Goal: Transaction & Acquisition: Subscribe to service/newsletter

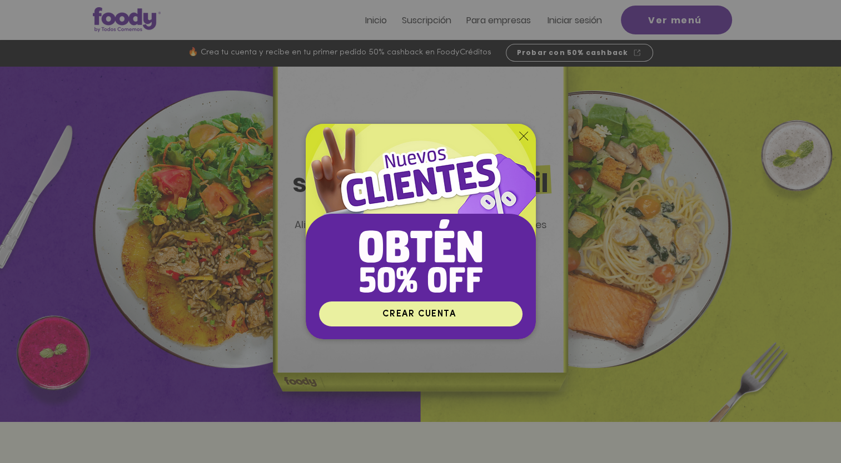
click at [413, 313] on span "CREAR CUENTA" at bounding box center [418, 314] width 73 height 9
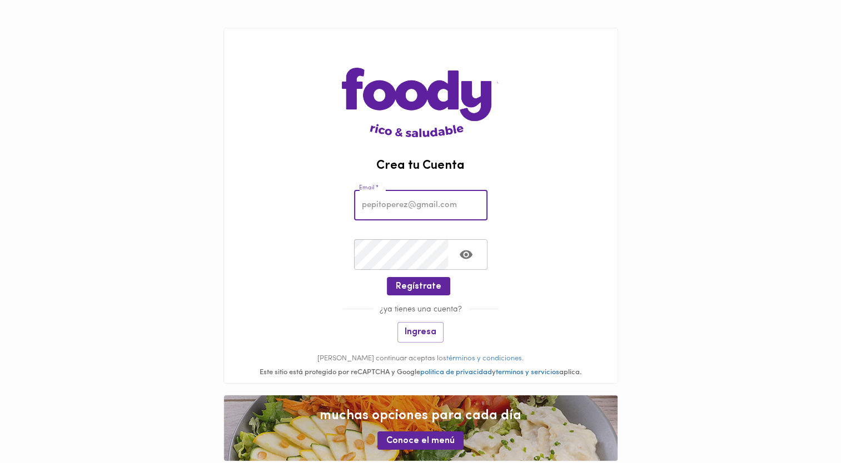
drag, startPoint x: 0, startPoint y: 0, endPoint x: 441, endPoint y: 206, distance: 486.7
click at [441, 206] on input "email" at bounding box center [420, 205] width 133 height 31
type input "[EMAIL_ADDRESS][DOMAIN_NAME]"
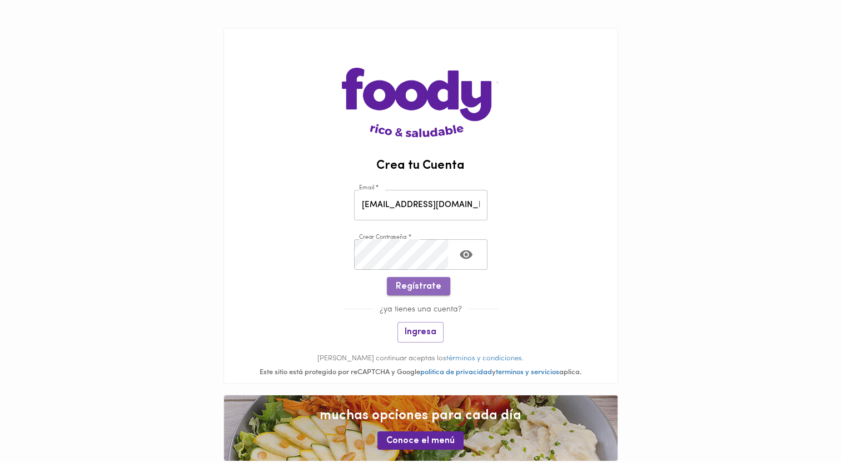
click at [420, 289] on span "Regístrate" at bounding box center [419, 287] width 46 height 11
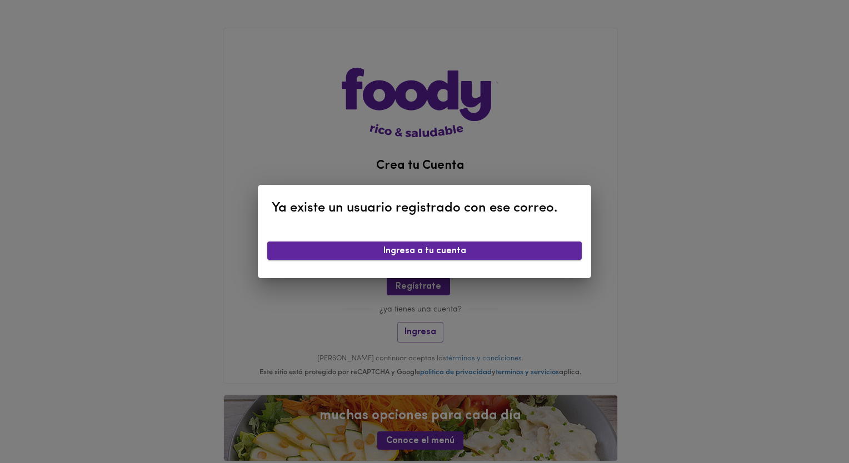
click at [424, 254] on span "Ingresa a tu cuenta" at bounding box center [424, 251] width 297 height 11
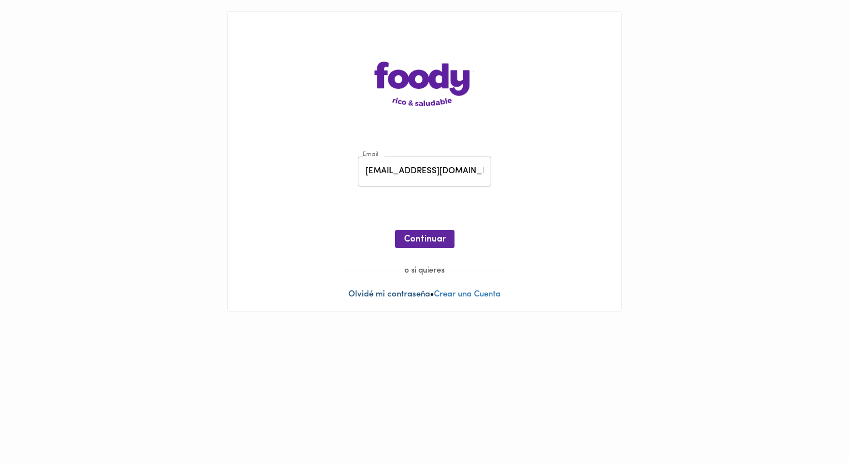
click at [392, 298] on link "Olvidé mi contraseña" at bounding box center [389, 295] width 82 height 8
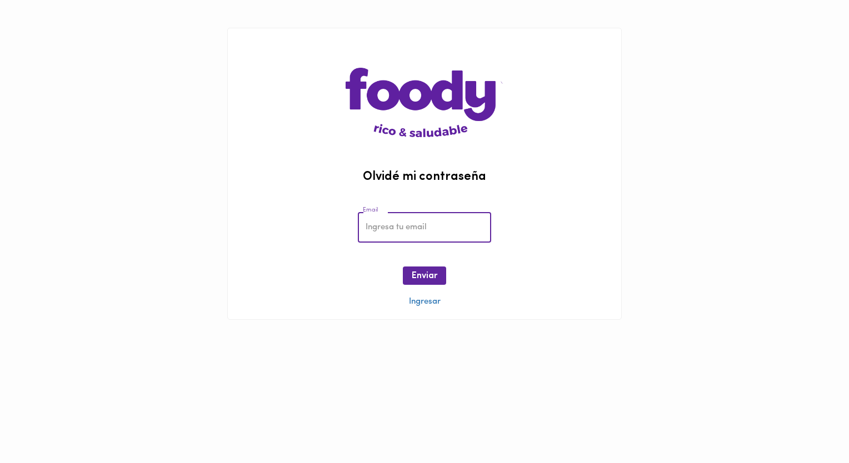
click at [453, 234] on input "email" at bounding box center [424, 227] width 133 height 31
type input "[EMAIL_ADDRESS][DOMAIN_NAME]"
click at [411, 281] on button "Enviar" at bounding box center [424, 276] width 43 height 18
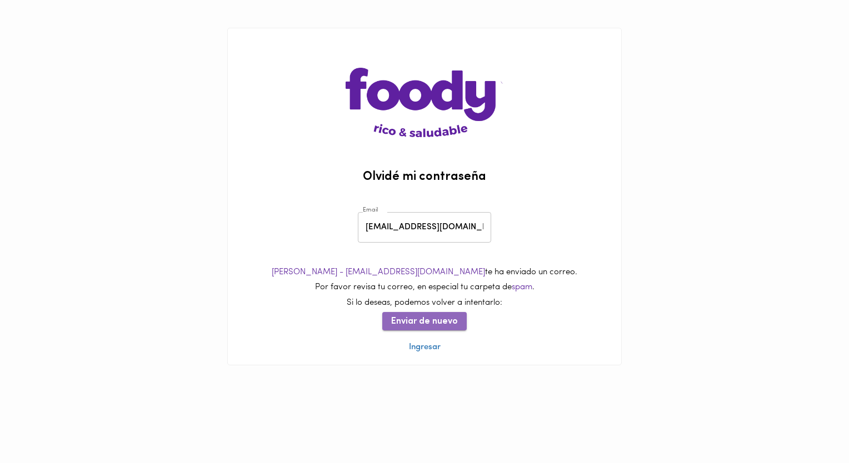
click at [436, 318] on span "Enviar de nuevo" at bounding box center [424, 322] width 67 height 11
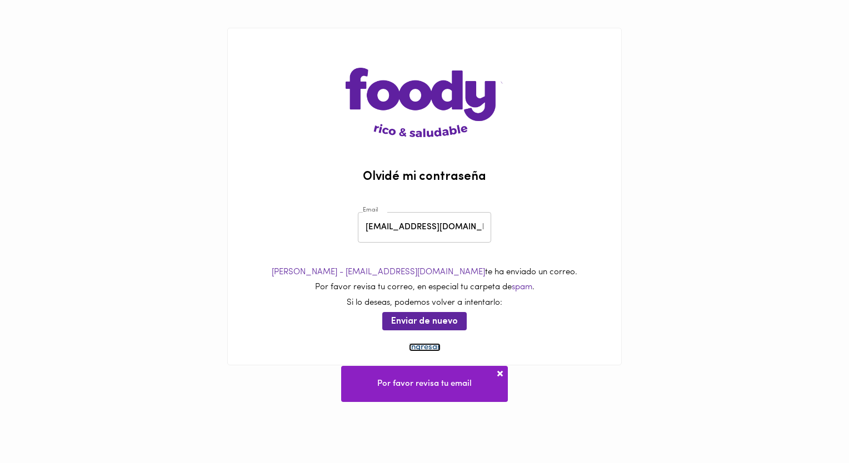
click at [425, 352] on link "Ingresar" at bounding box center [425, 347] width 32 height 8
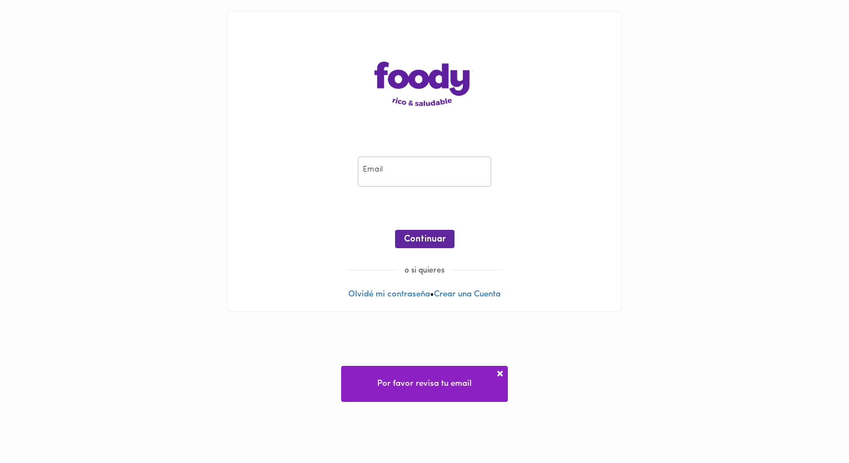
click at [443, 159] on input "email" at bounding box center [424, 172] width 133 height 31
type input "julianagilespinosa.89@gmail.com"
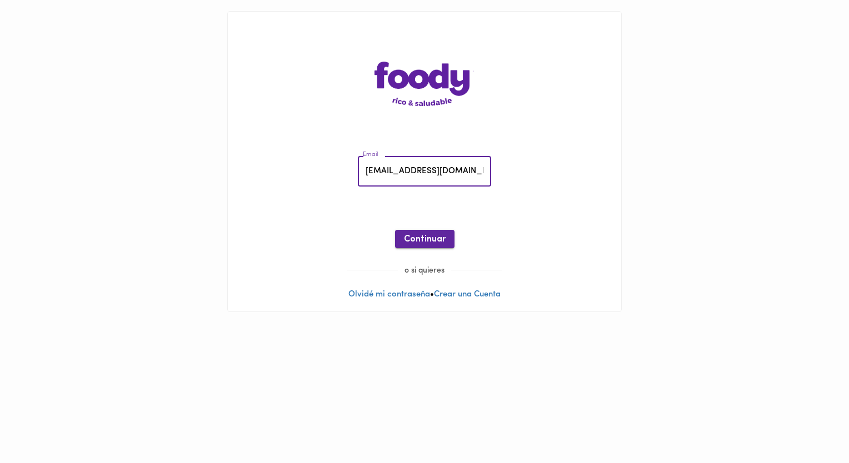
click at [426, 247] on button "Continuar" at bounding box center [424, 239] width 59 height 18
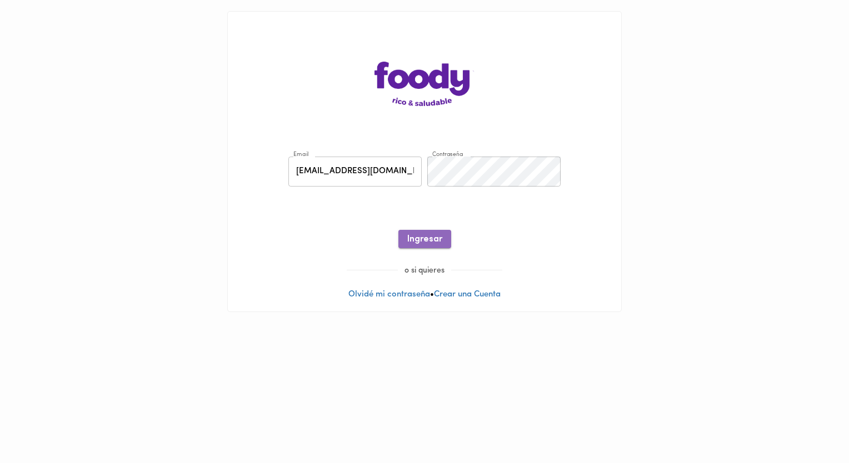
click at [438, 241] on span "Ingresar" at bounding box center [424, 239] width 35 height 11
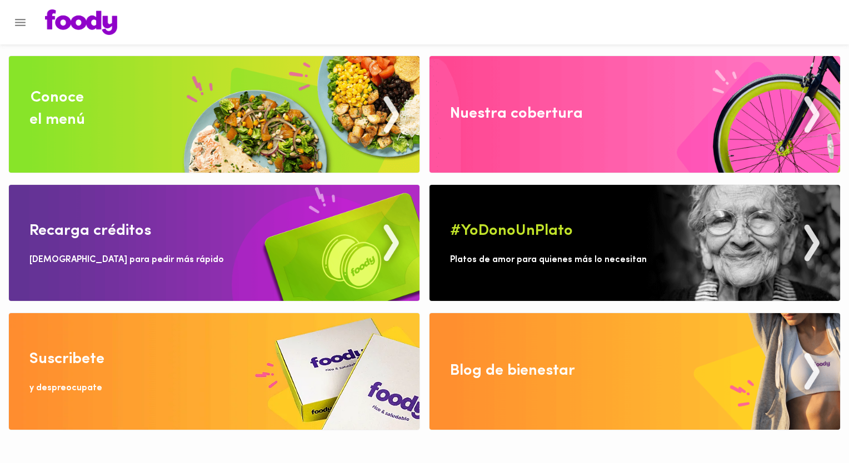
click at [30, 26] on button "Menu" at bounding box center [20, 22] width 27 height 27
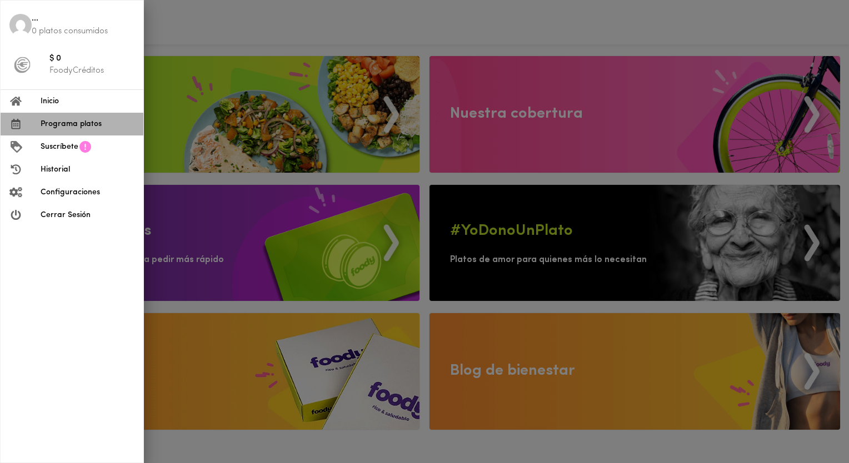
click at [82, 126] on span "Programa platos" at bounding box center [88, 124] width 94 height 12
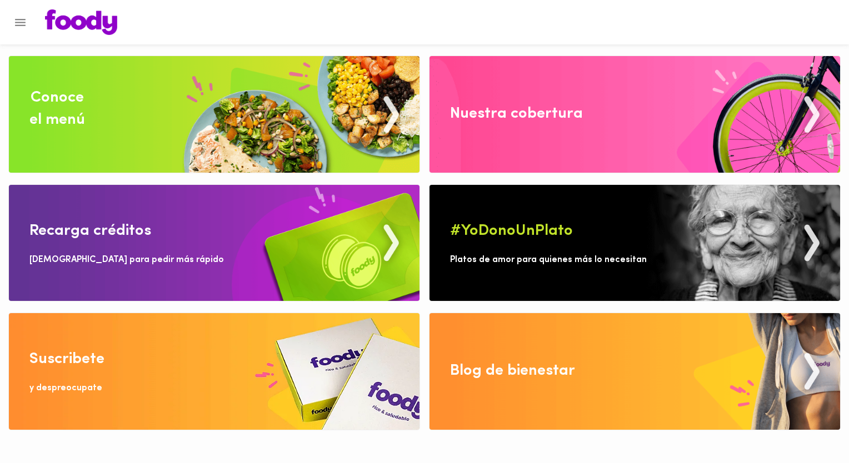
click at [216, 106] on img at bounding box center [214, 114] width 411 height 117
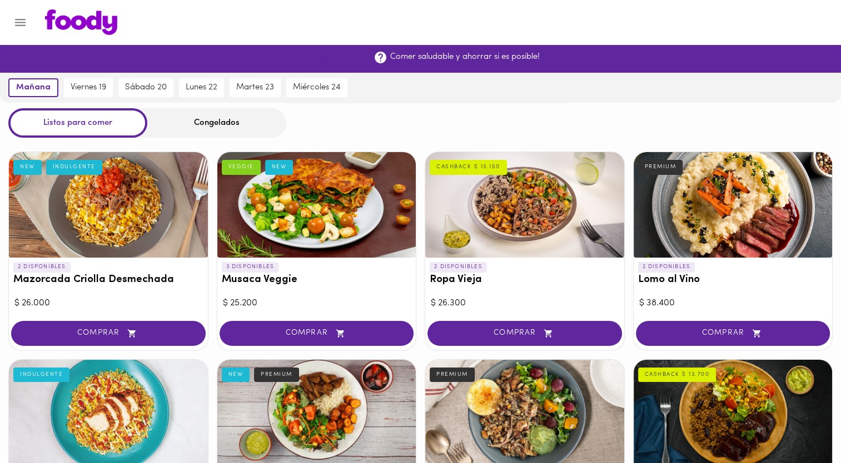
click at [353, 56] on span "¡Suscribirme!" at bounding box center [333, 58] width 54 height 11
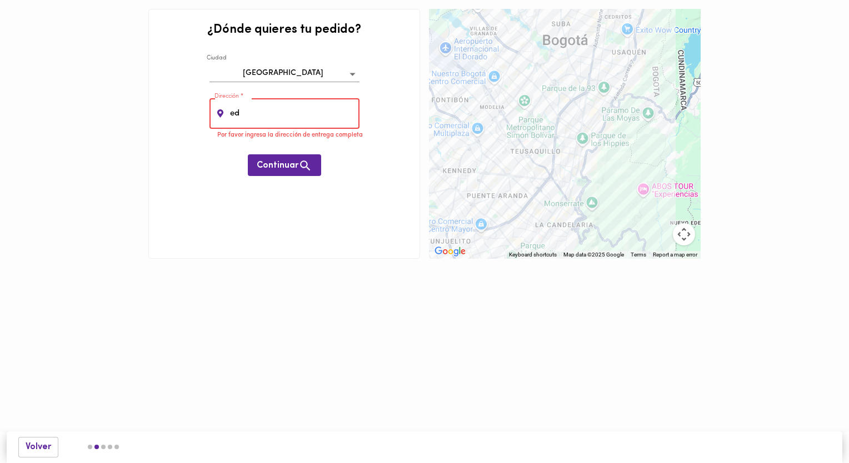
type input "e"
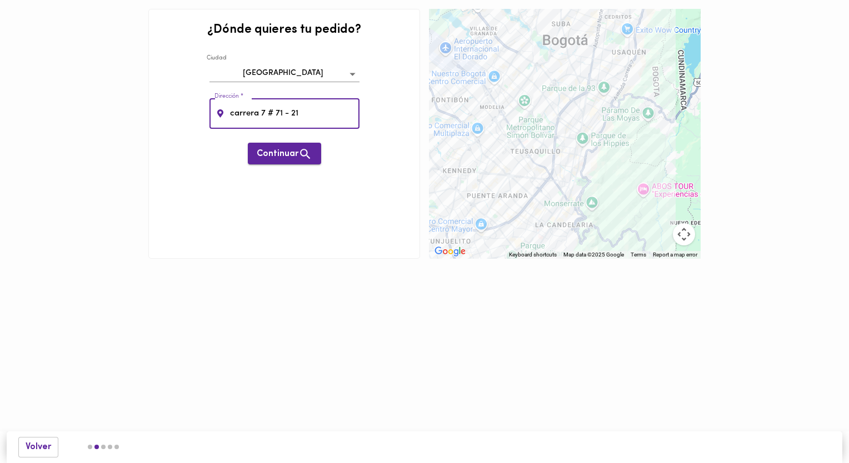
type input "carrera 7 # 71 - 21"
click at [289, 152] on span "Continuar" at bounding box center [285, 154] width 56 height 14
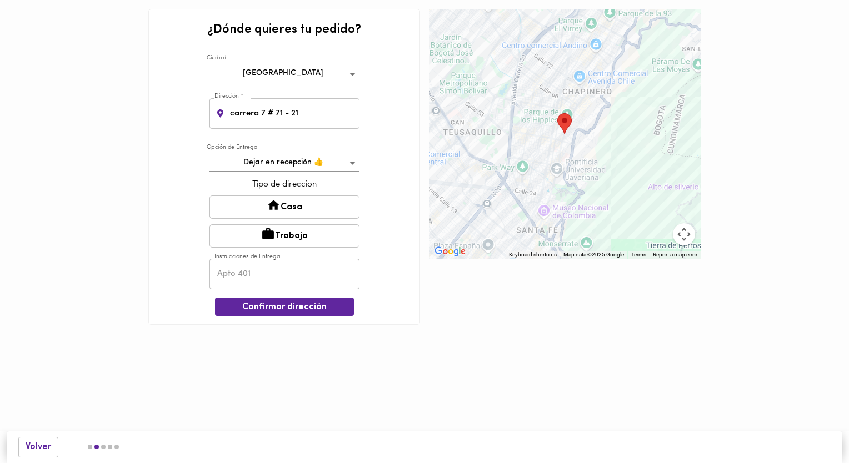
click at [288, 237] on button "Trabajo" at bounding box center [284, 235] width 150 height 23
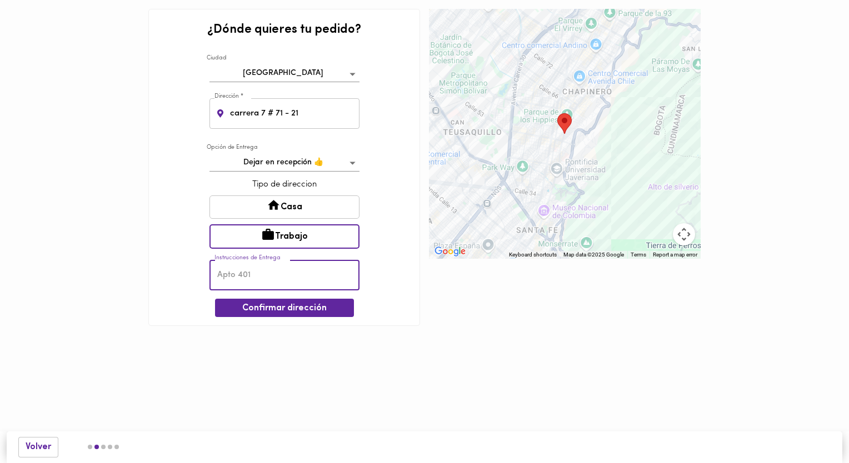
drag, startPoint x: 258, startPoint y: 279, endPoint x: 200, endPoint y: 264, distance: 59.6
click at [200, 263] on div "¿Dónde quieres tu pedido? Ciudad Bogotá bogota Dirección * carrera 7 # 71 - 21 …" at bounding box center [284, 167] width 272 height 317
type input "piso 11 torre a , progresion"
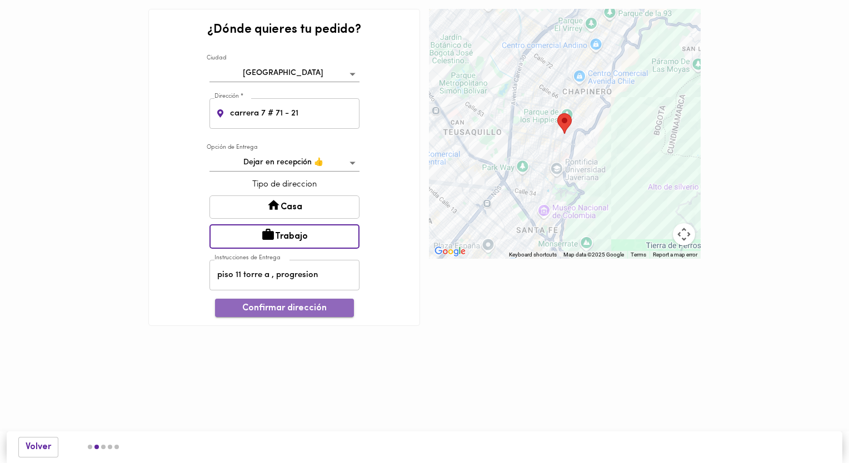
click at [260, 307] on span "Confirmar dirección" at bounding box center [284, 308] width 121 height 11
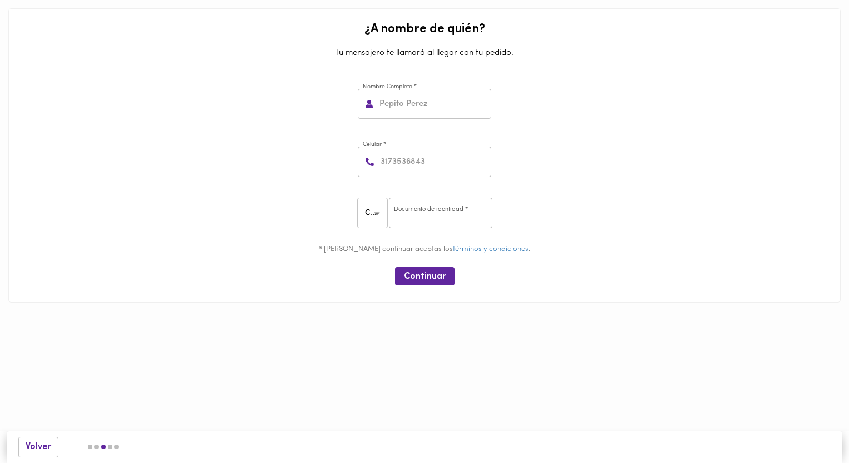
click at [397, 103] on input "text" at bounding box center [434, 104] width 114 height 31
type input "juliana gil"
click at [431, 163] on input "number" at bounding box center [434, 162] width 113 height 31
click at [416, 166] on input "number" at bounding box center [434, 162] width 113 height 31
type input "3005565135"
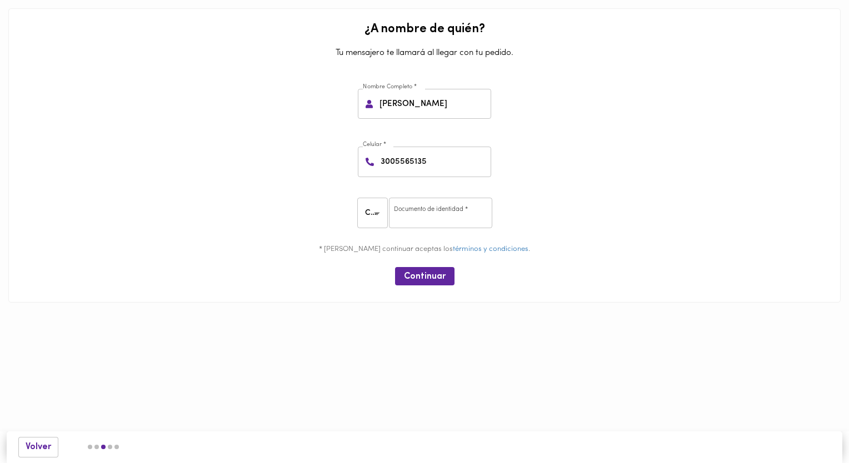
click at [296, 226] on div "CC CC ​ Documento de identidad * Documento de identidad *" at bounding box center [424, 214] width 823 height 51
click at [432, 215] on input "number" at bounding box center [440, 213] width 103 height 31
type input "1130682146"
click at [429, 275] on span "Continuar" at bounding box center [425, 277] width 42 height 11
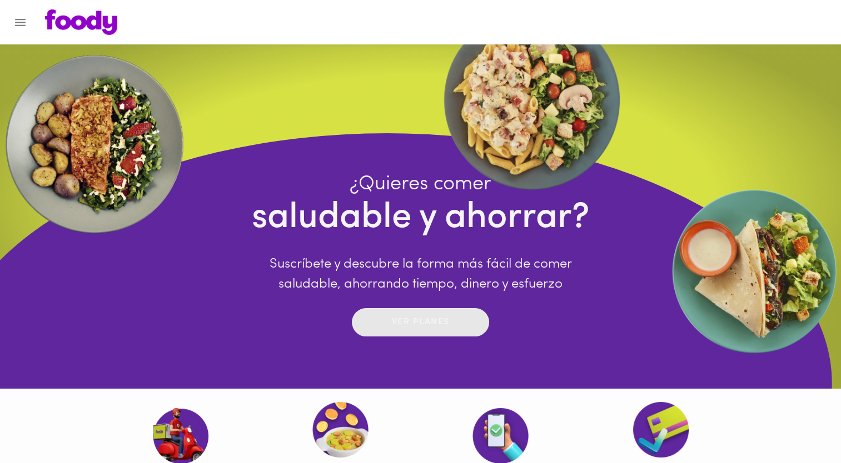
click at [445, 327] on p "Ver planes" at bounding box center [421, 322] width 58 height 13
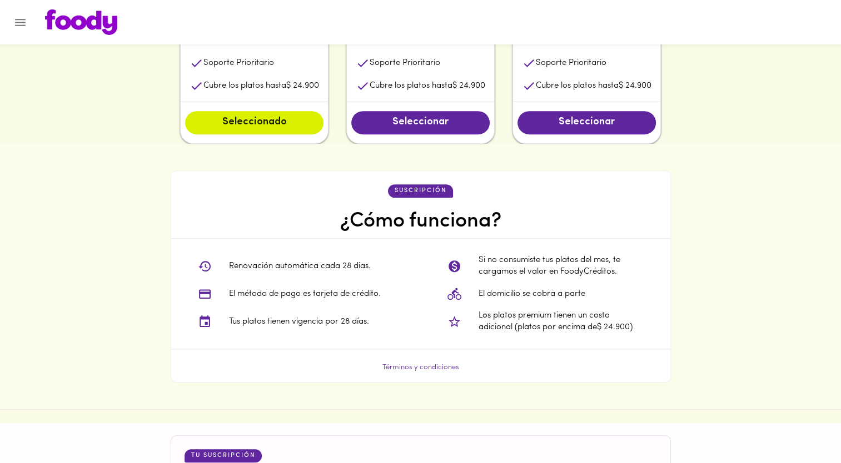
scroll to position [500, 0]
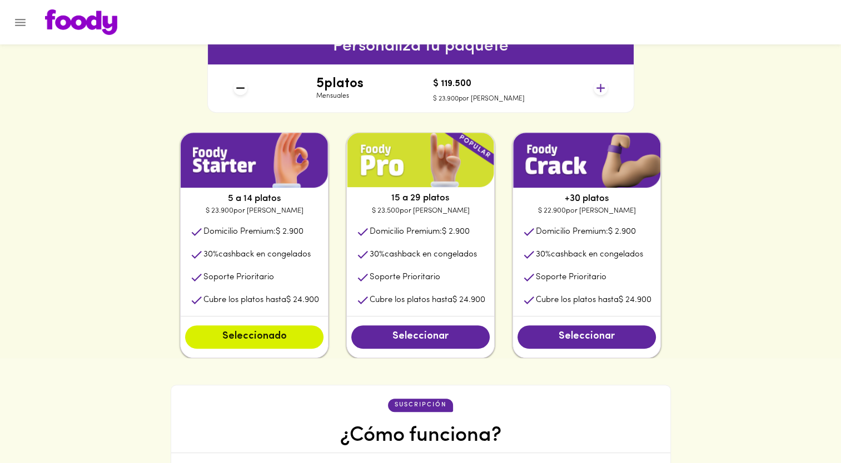
click at [605, 88] on icon at bounding box center [600, 88] width 14 height 14
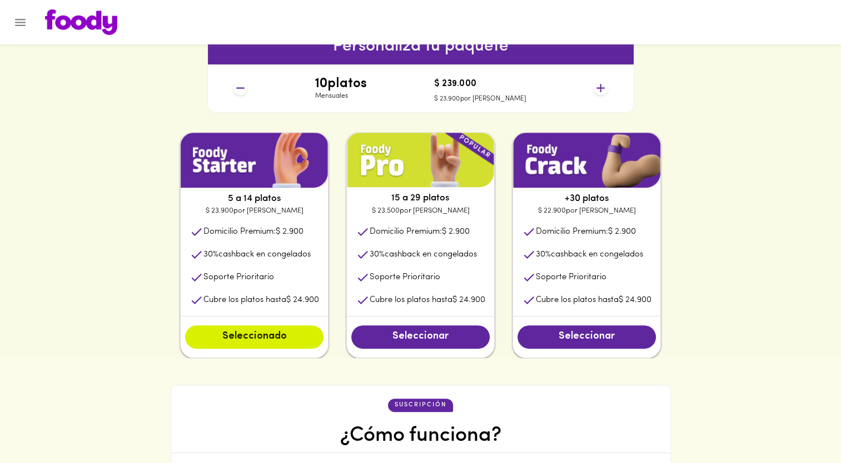
click at [605, 88] on icon at bounding box center [600, 88] width 14 height 14
click at [417, 346] on button "Seleccionar" at bounding box center [420, 337] width 138 height 23
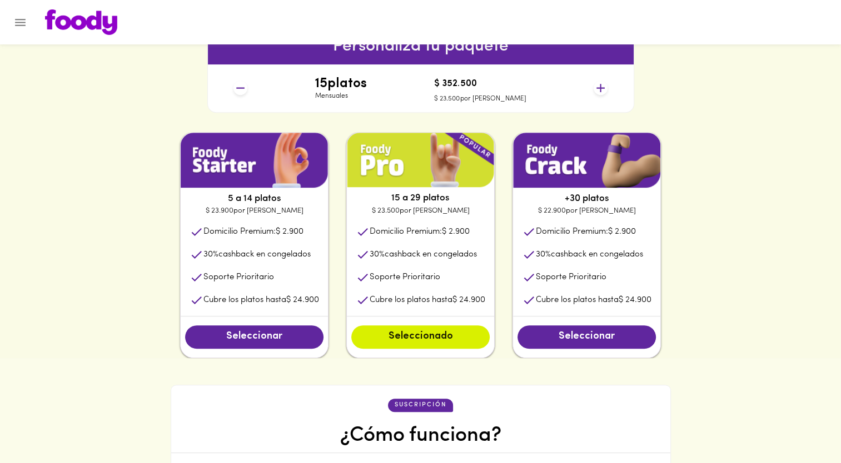
click at [598, 89] on icon at bounding box center [600, 88] width 14 height 14
click at [244, 86] on icon at bounding box center [240, 88] width 14 height 14
click at [244, 84] on icon at bounding box center [240, 88] width 14 height 14
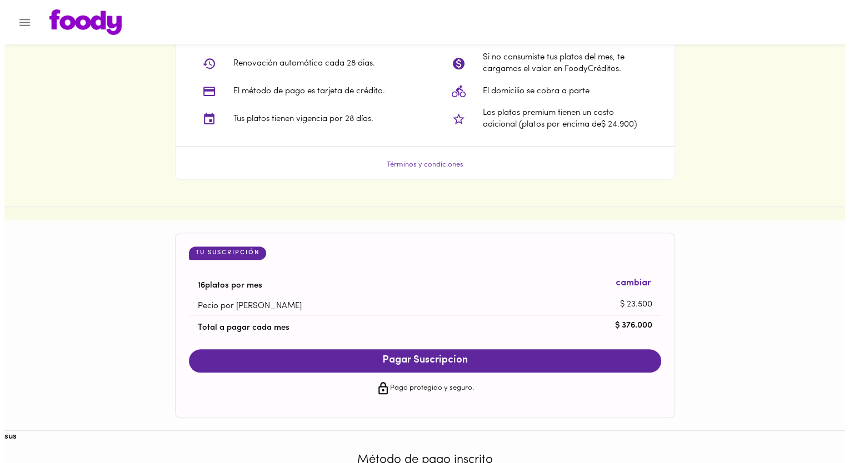
scroll to position [945, 0]
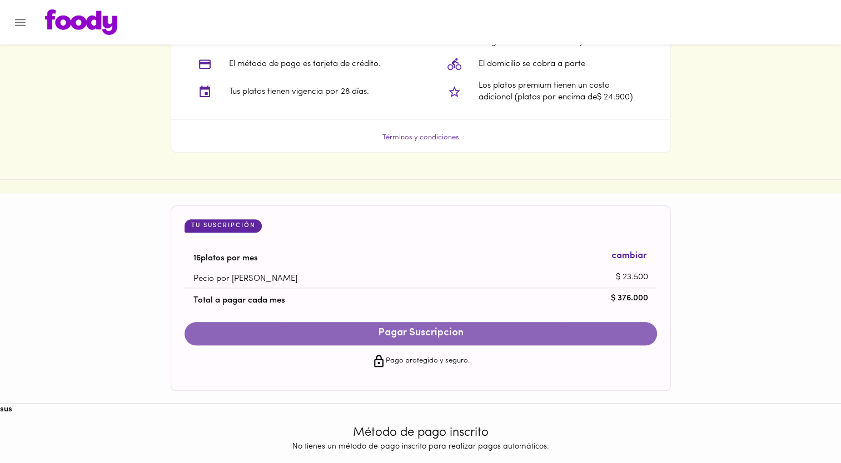
click at [412, 332] on span "Pagar Suscripcion" at bounding box center [421, 334] width 450 height 12
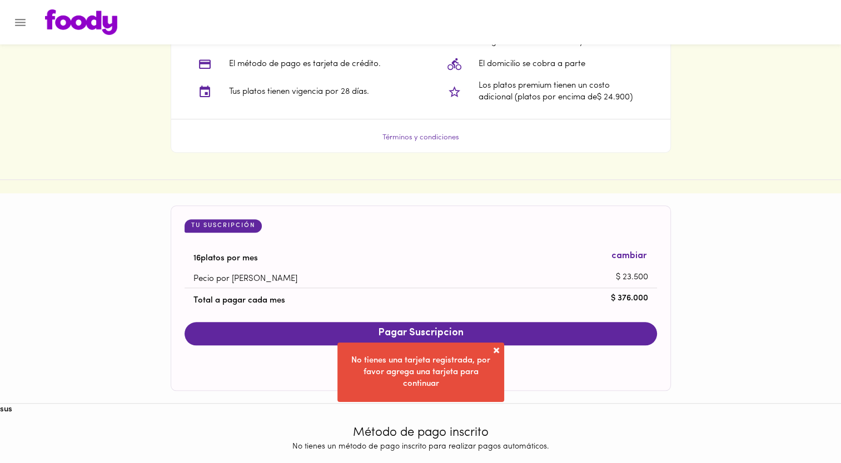
click at [443, 371] on span "No tienes una tarjeta registrada, por favor agrega una tarjeta para continuar" at bounding box center [420, 373] width 139 height 32
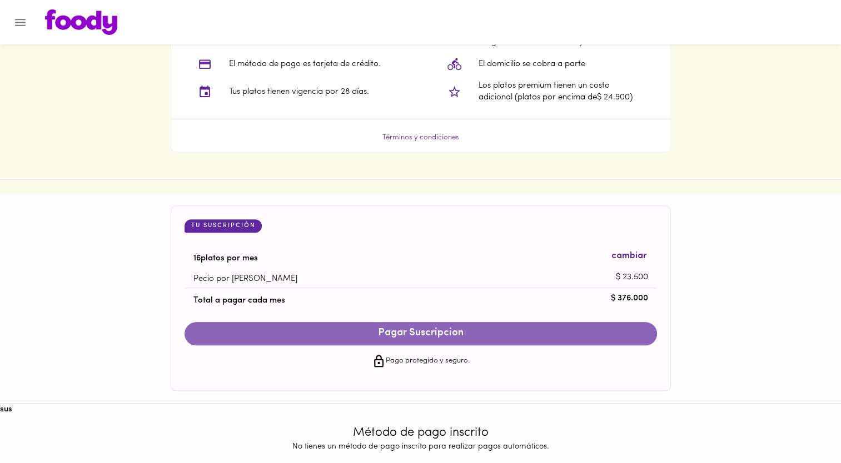
click at [420, 337] on span "Pagar Suscripcion" at bounding box center [421, 334] width 450 height 12
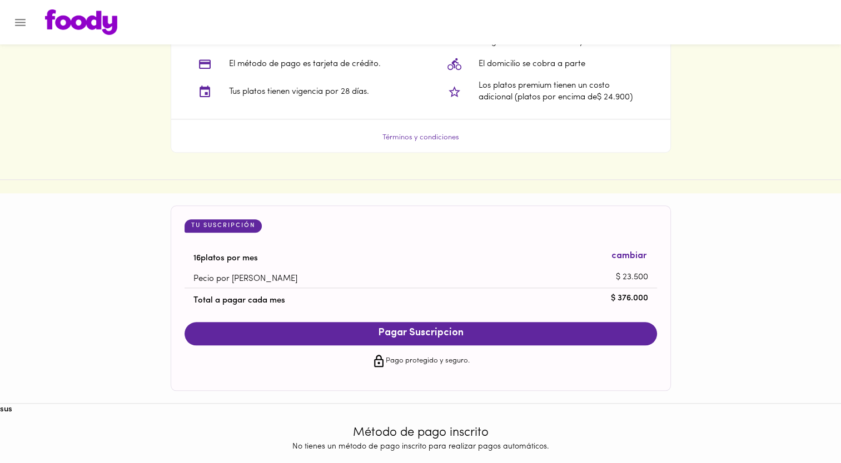
click at [9, 28] on div at bounding box center [5, 231] width 11 height 463
click at [18, 21] on icon "Menu" at bounding box center [20, 23] width 14 height 14
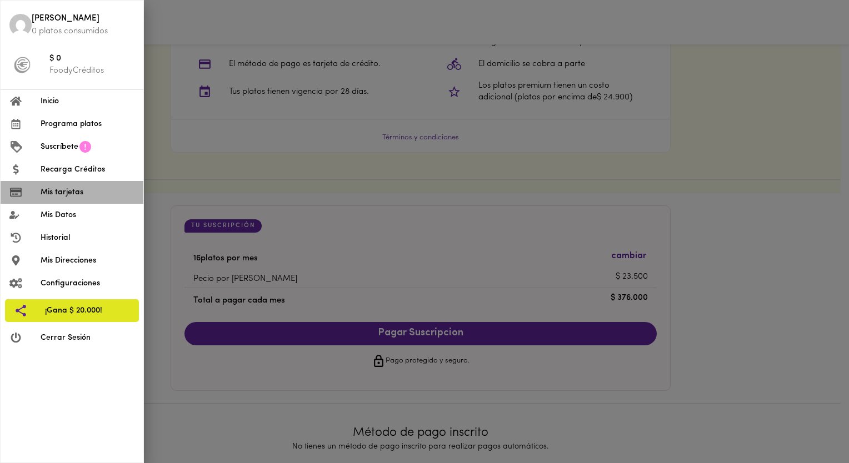
click at [69, 192] on span "Mis tarjetas" at bounding box center [88, 193] width 94 height 12
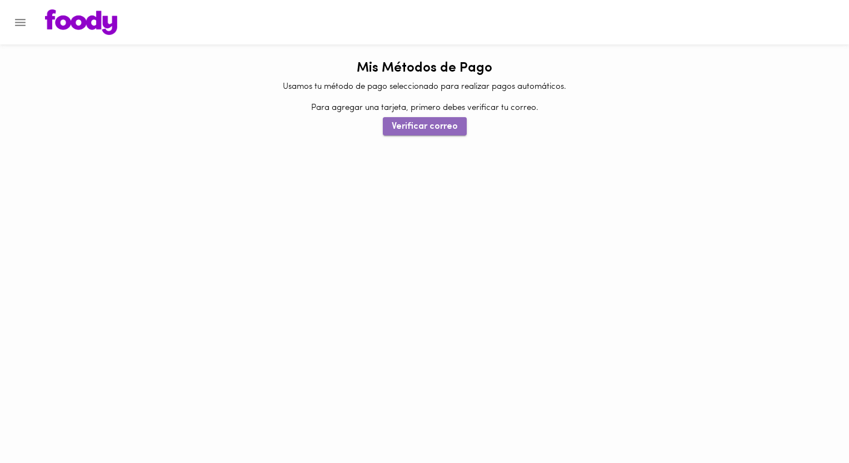
click at [448, 131] on span "Verificar correo" at bounding box center [425, 127] width 66 height 11
